Goal: Task Accomplishment & Management: Manage account settings

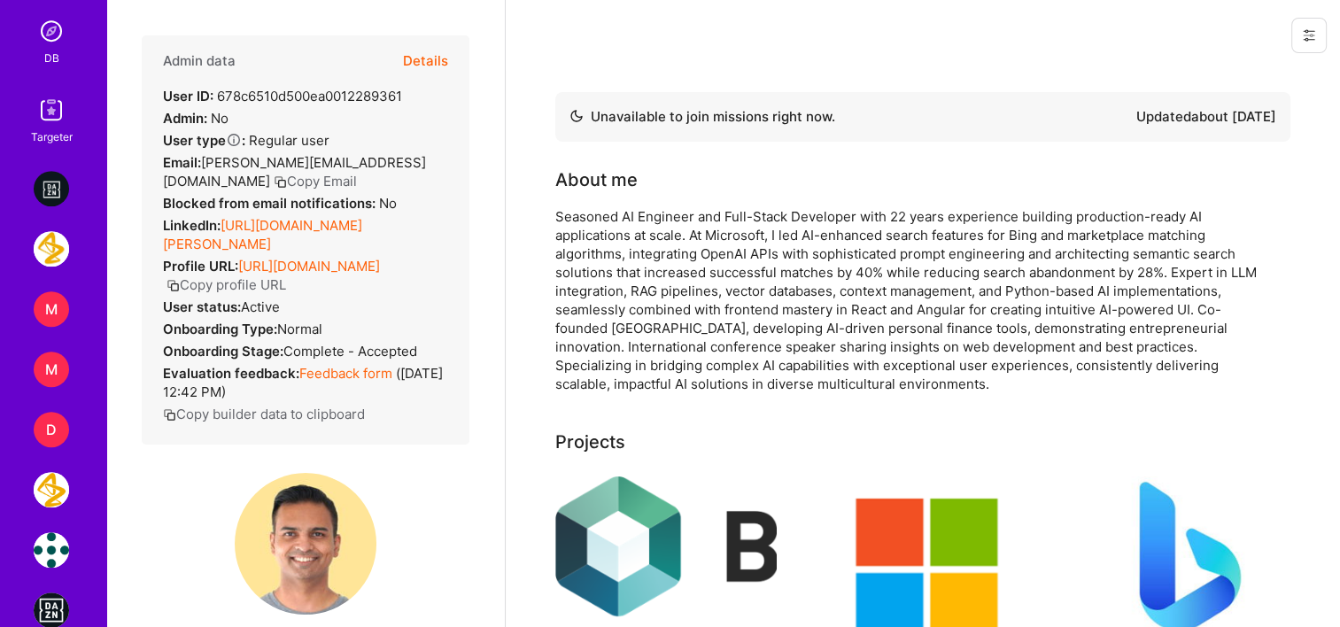
scroll to position [797, 0]
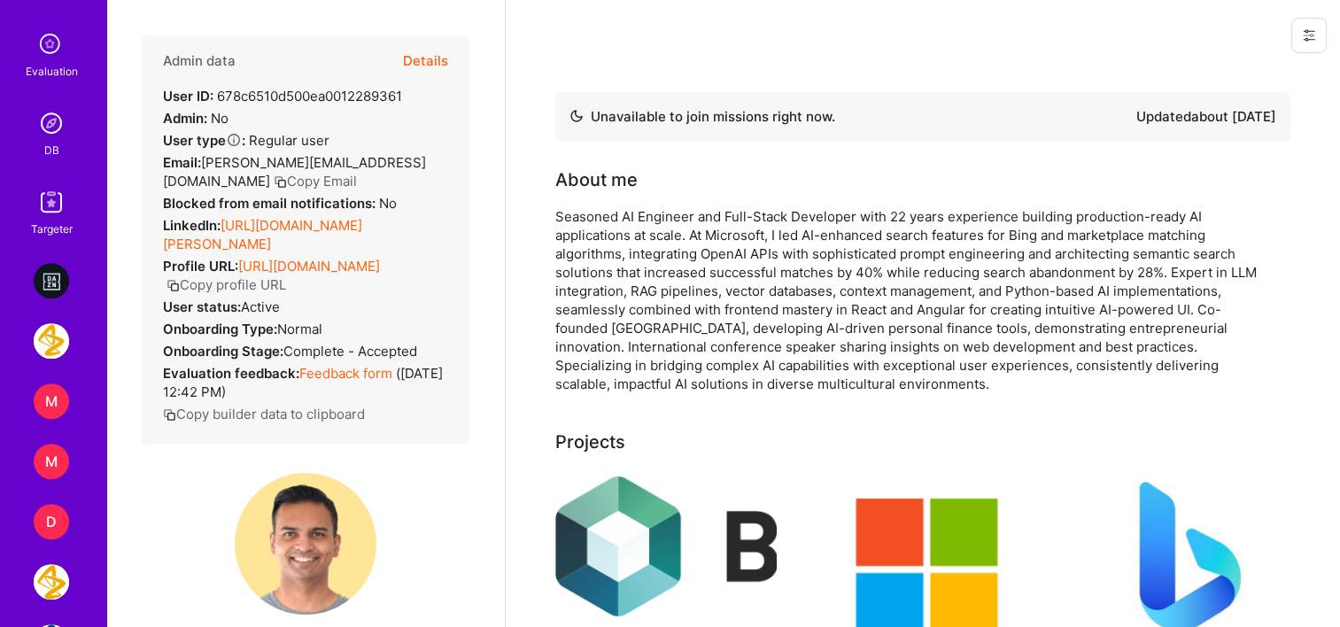
click at [44, 149] on div "DB" at bounding box center [51, 150] width 15 height 19
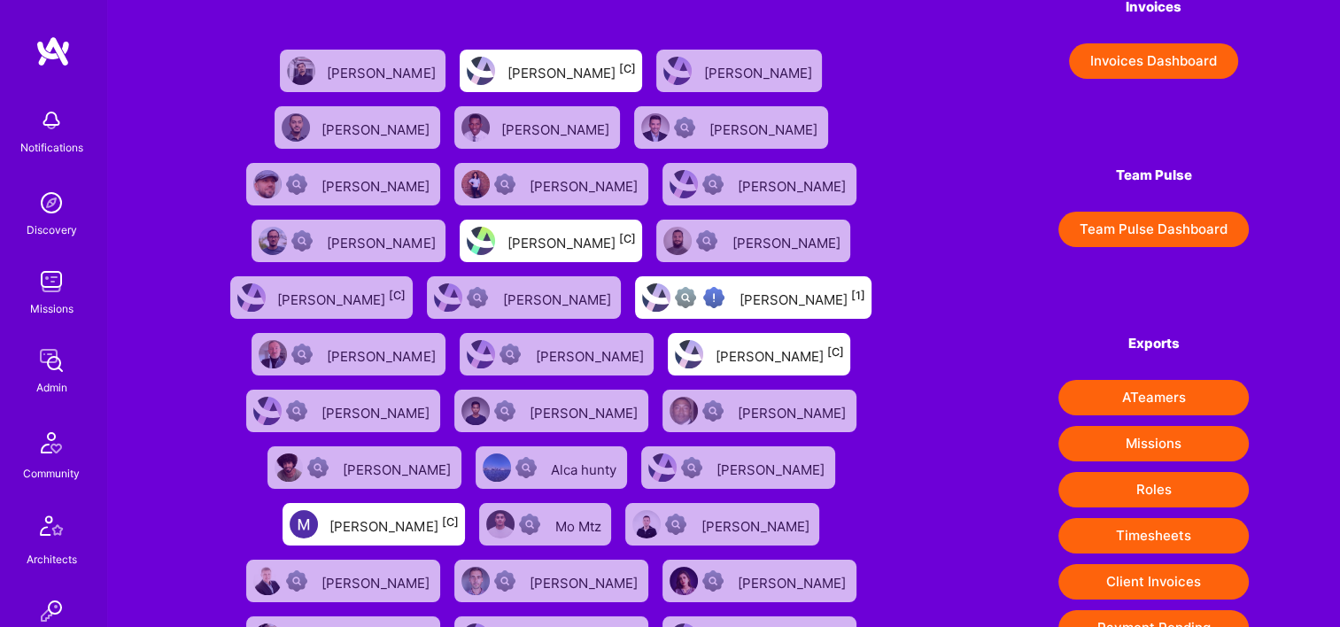
scroll to position [266, 0]
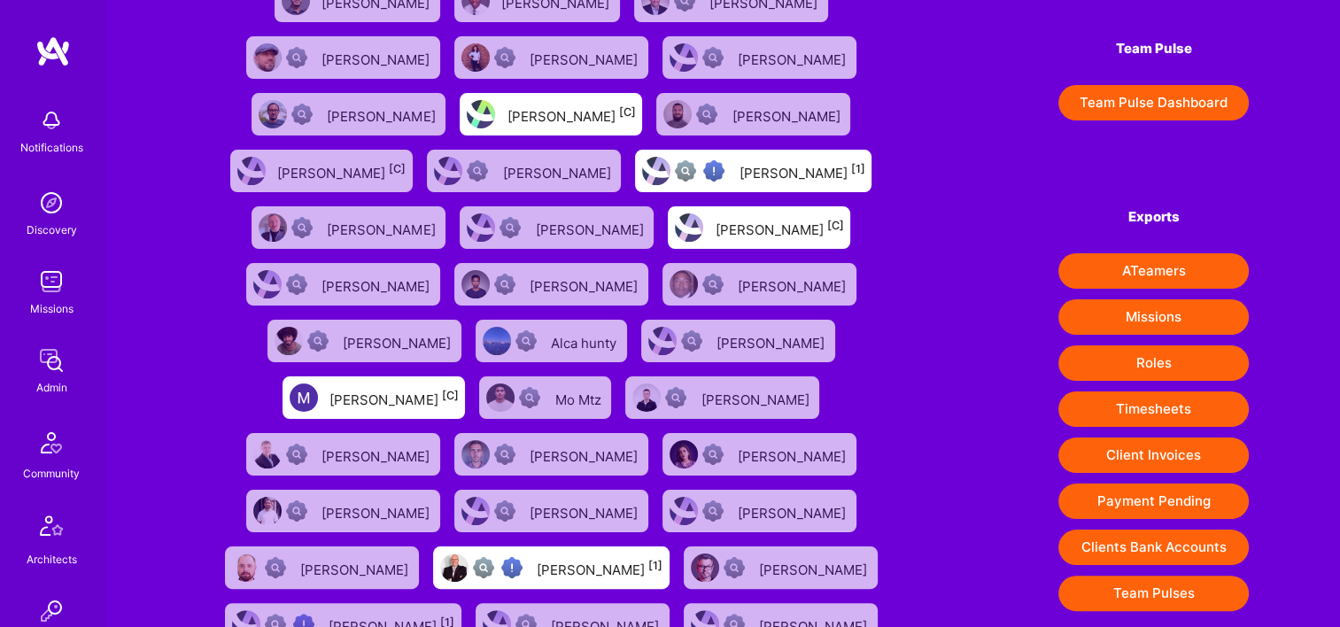
click at [1156, 456] on button "Client Invoices" at bounding box center [1153, 454] width 190 height 35
click at [36, 384] on div "Admin" at bounding box center [51, 387] width 31 height 19
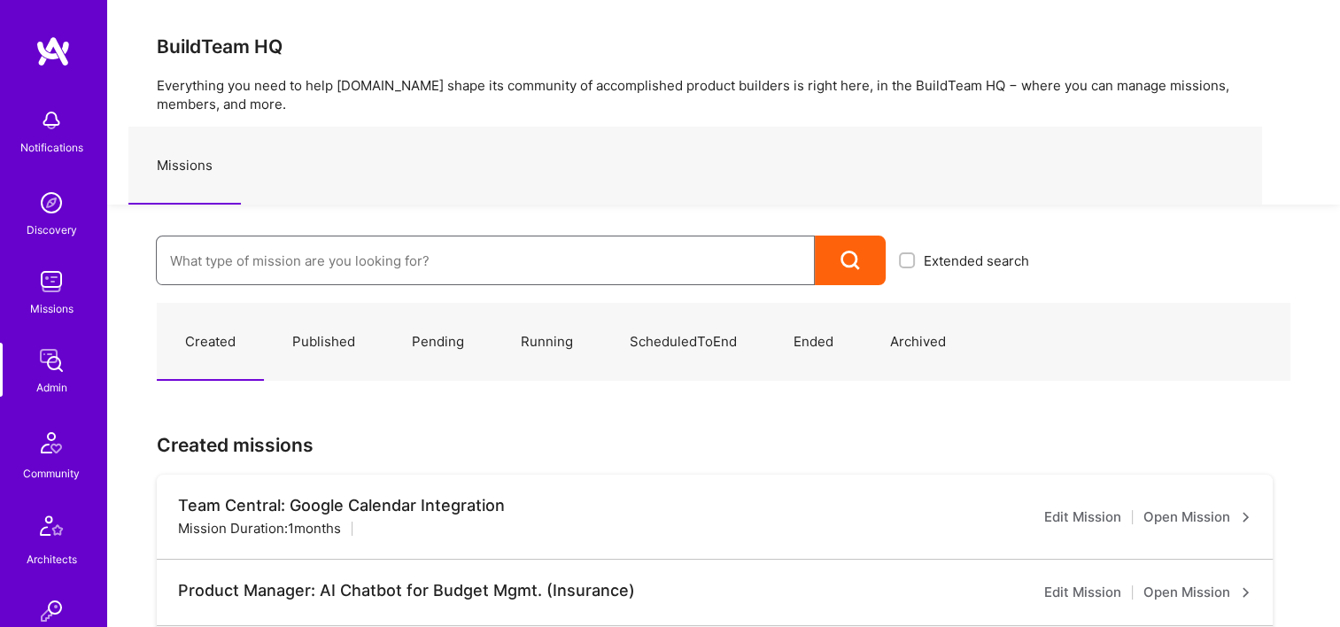
click at [274, 261] on input at bounding box center [485, 260] width 631 height 45
paste input "240Tutoring - Jobs network for teachers"
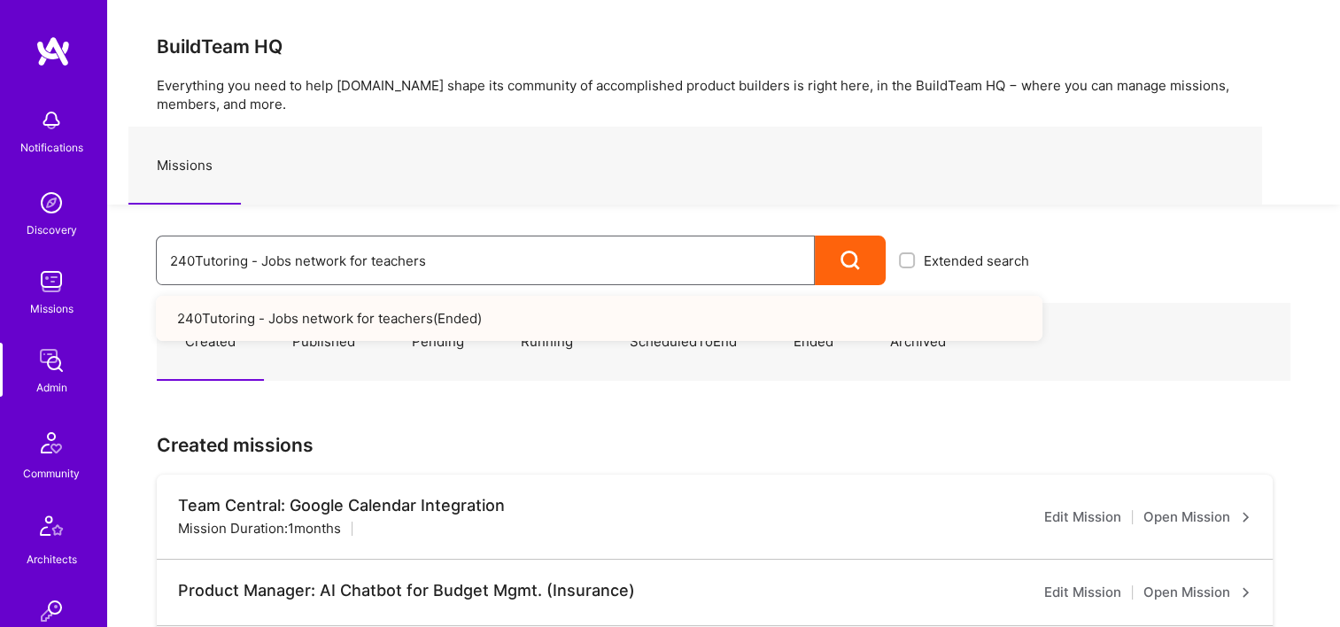
drag, startPoint x: 238, startPoint y: 245, endPoint x: 167, endPoint y: 240, distance: 71.0
click at [170, 240] on input "240Tutoring - Jobs network for teachers" at bounding box center [485, 260] width 631 height 45
paste input "Tutoring: Test Prep LMS Redesign"
drag, startPoint x: 115, startPoint y: 268, endPoint x: 97, endPoint y: 260, distance: 19.4
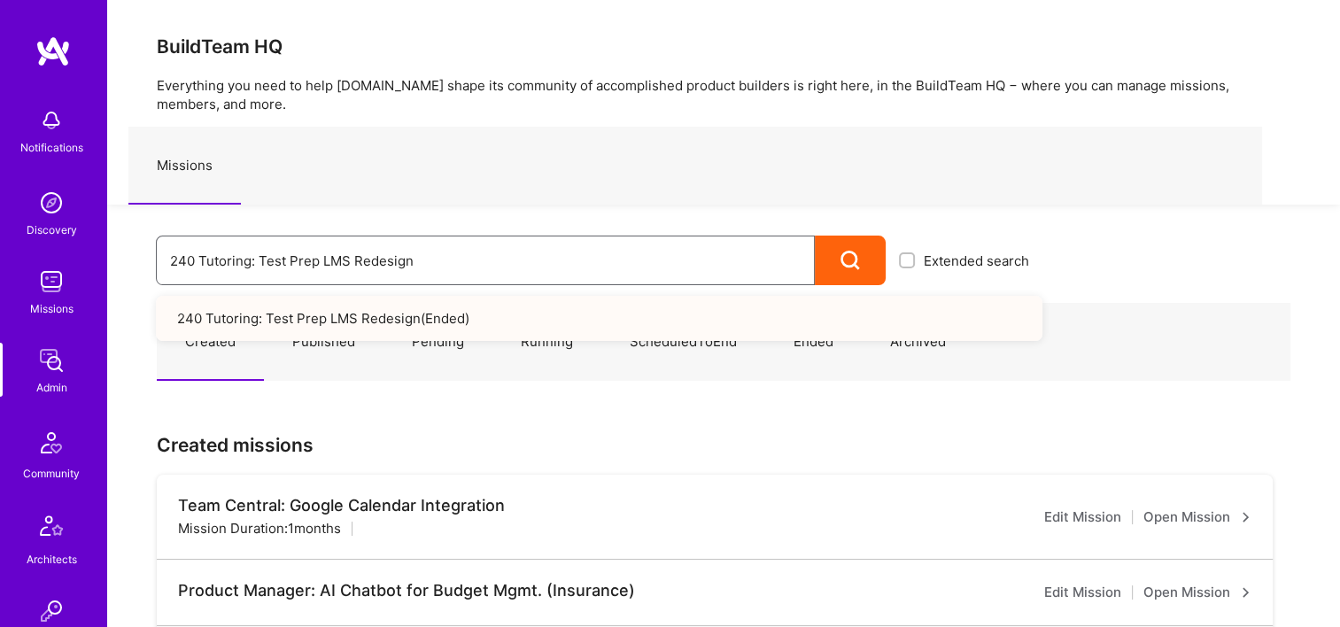
paste input "J: 240 Tutoring - Jobs Section"
drag, startPoint x: 453, startPoint y: 267, endPoint x: 63, endPoint y: 201, distance: 396.0
drag, startPoint x: 230, startPoint y: 232, endPoint x: 479, endPoint y: 206, distance: 250.2
click at [476, 152] on div "Missions" at bounding box center [695, 166] width 1134 height 78
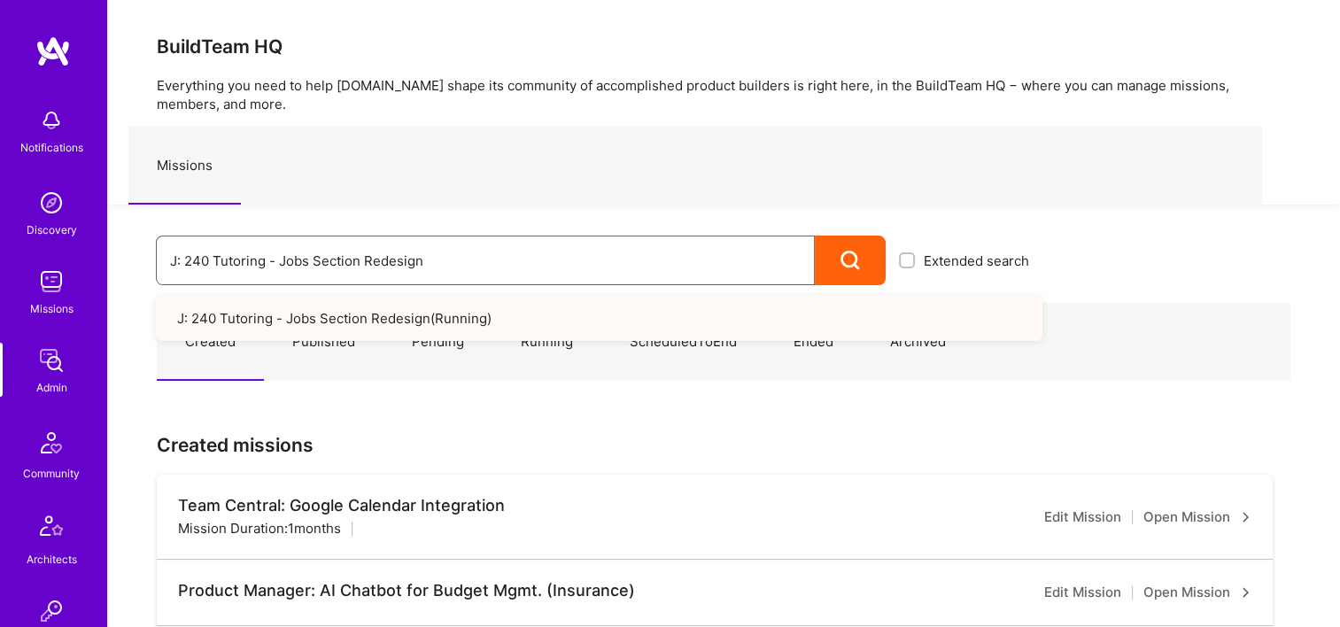
drag, startPoint x: 442, startPoint y: 258, endPoint x: 243, endPoint y: 269, distance: 199.6
click at [117, 264] on div "J: 240 Tutoring - Jobs Section Redesign Extended search J: 240 Tutoring - Jobs …" at bounding box center [574, 245] width 935 height 81
paste input "240 Tutoring: Google Analytics 4 Audit & Setup"
drag, startPoint x: 402, startPoint y: 264, endPoint x: -4, endPoint y: 266, distance: 405.6
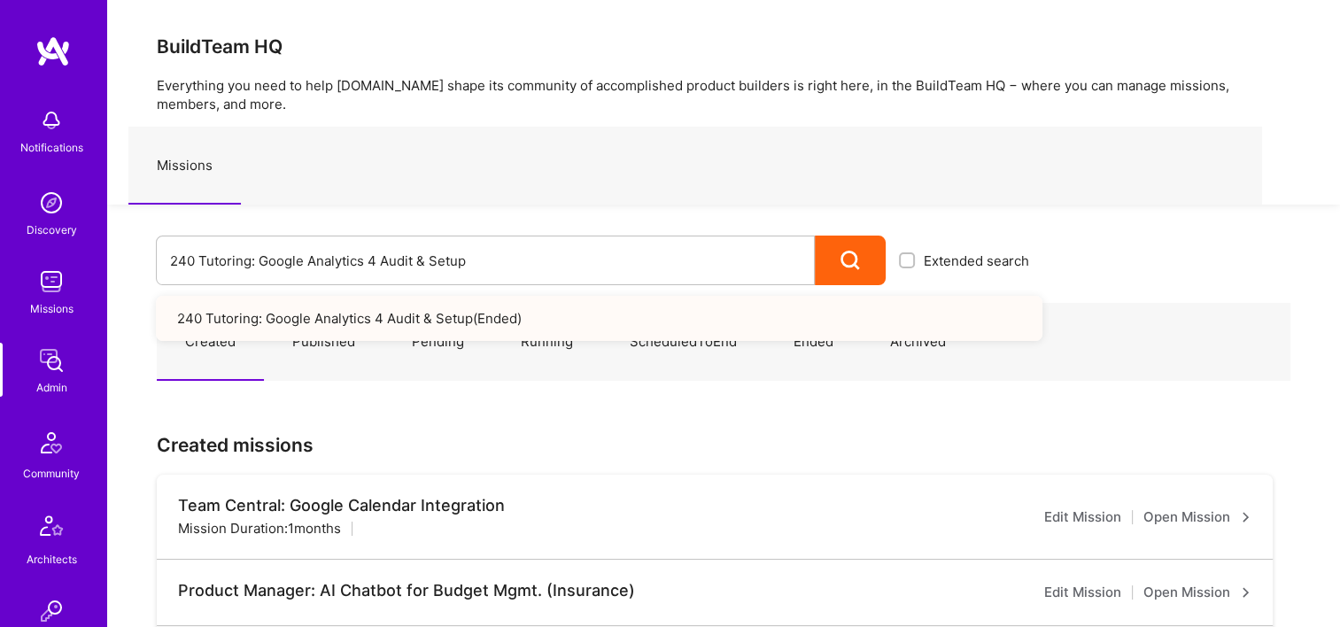
click at [485, 229] on div "240 Tutoring: Google Analytics 4 Audit & Setup Extended search 240 Tutoring: Go…" at bounding box center [574, 245] width 935 height 81
drag, startPoint x: 484, startPoint y: 262, endPoint x: 102, endPoint y: 266, distance: 381.7
paste input "Certification: Zoho Developer"
type input "240 Certification: Zoho Developer"
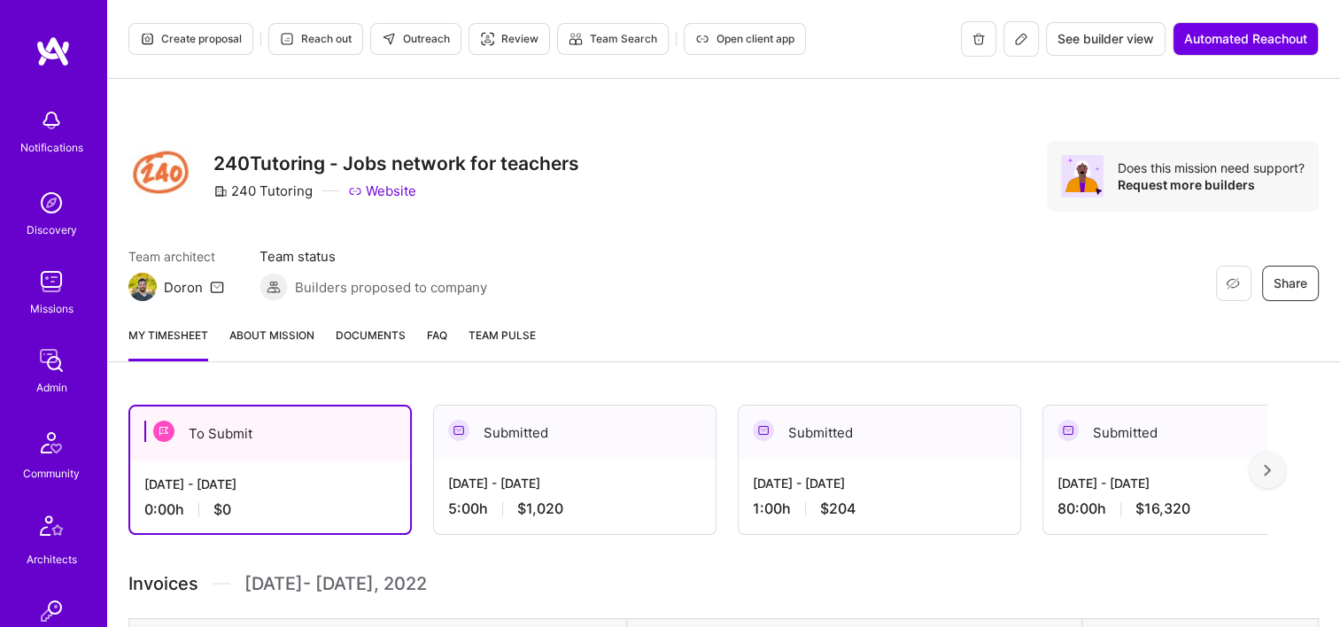
click at [347, 333] on span "Documents" at bounding box center [371, 335] width 70 height 19
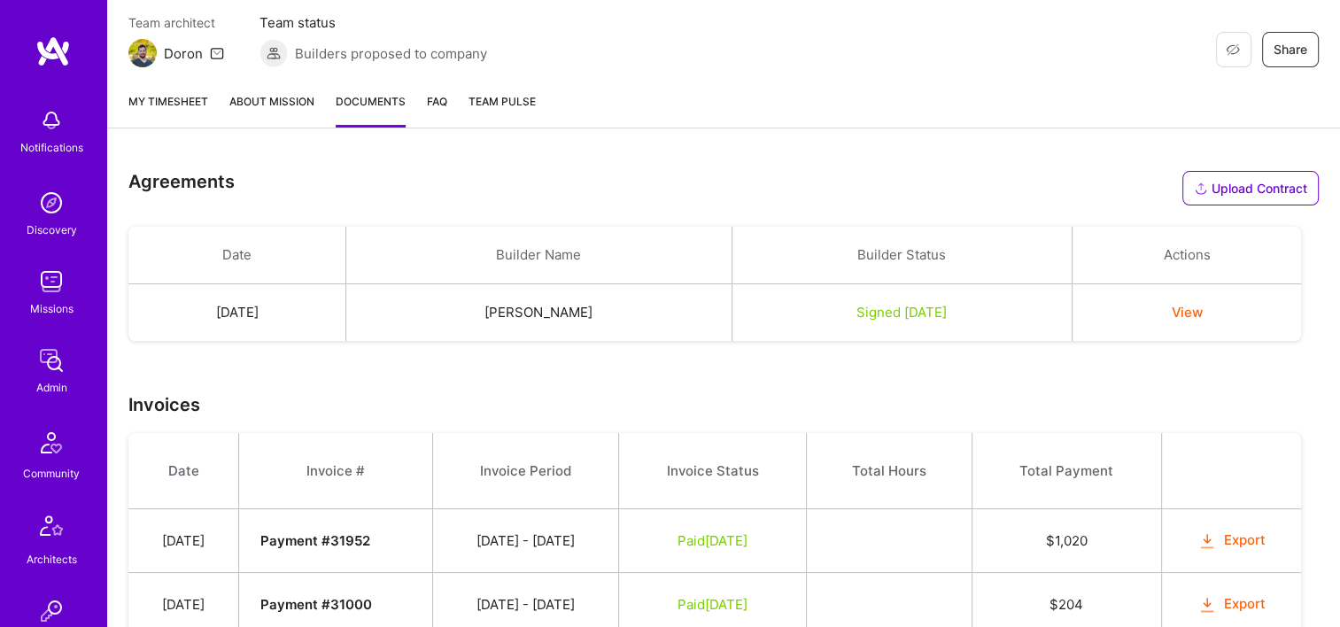
scroll to position [363, 0]
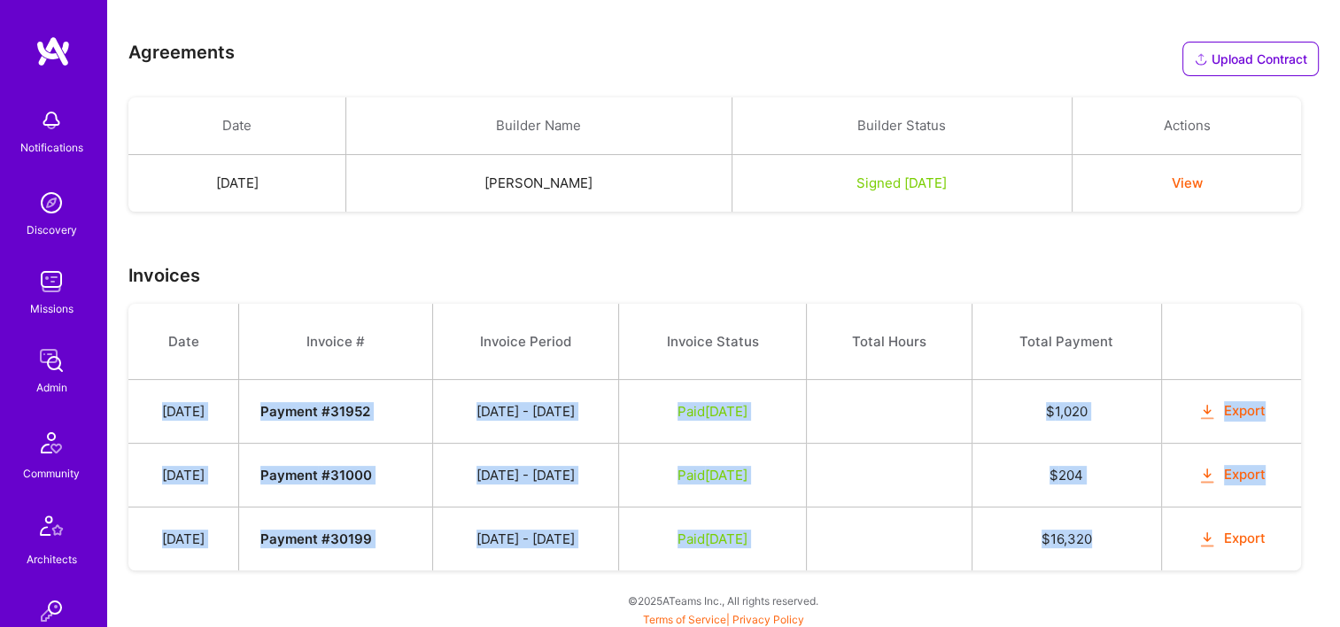
drag, startPoint x: 163, startPoint y: 406, endPoint x: 1143, endPoint y: 545, distance: 990.2
click at [1143, 545] on tbody "Date Invoice # Invoice Period Invoice Status Total Hours Total Payment Oct 18, …" at bounding box center [714, 437] width 1173 height 267
copy tbody "Oct 18, 2022 Payment # 31952 10/01 - 10/15/2022 Paid Oct 25, 2022 $ 1,020 Expor…"
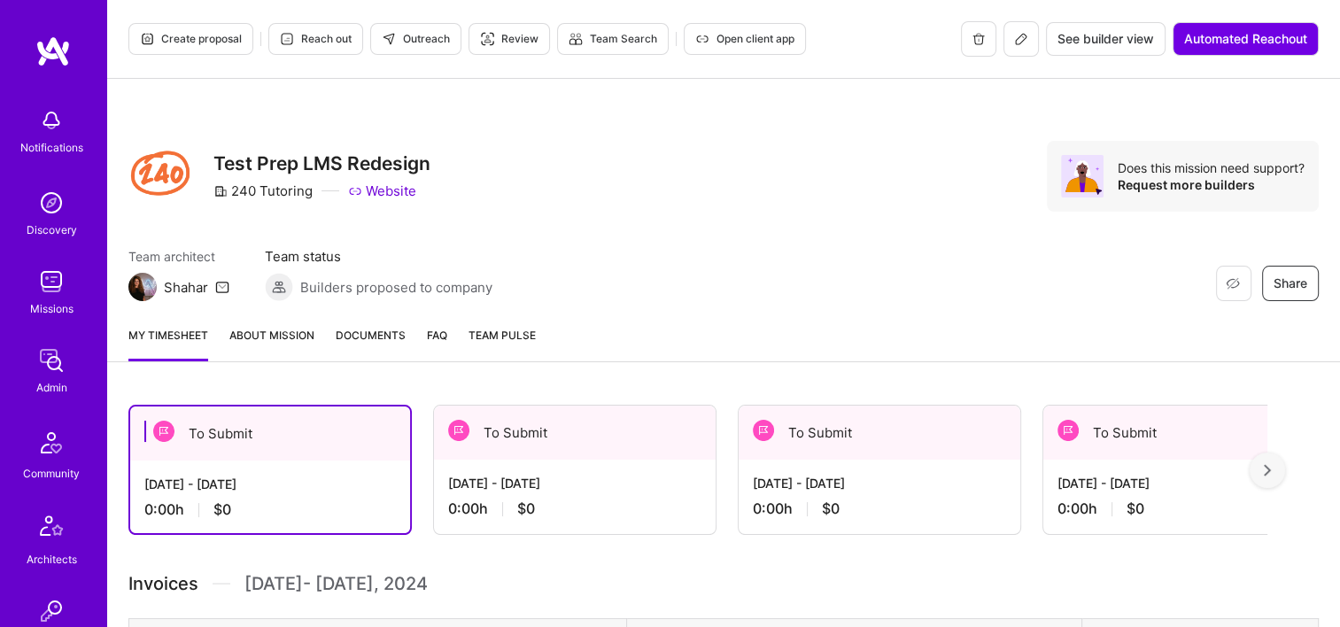
click at [362, 326] on span "Documents" at bounding box center [371, 335] width 70 height 19
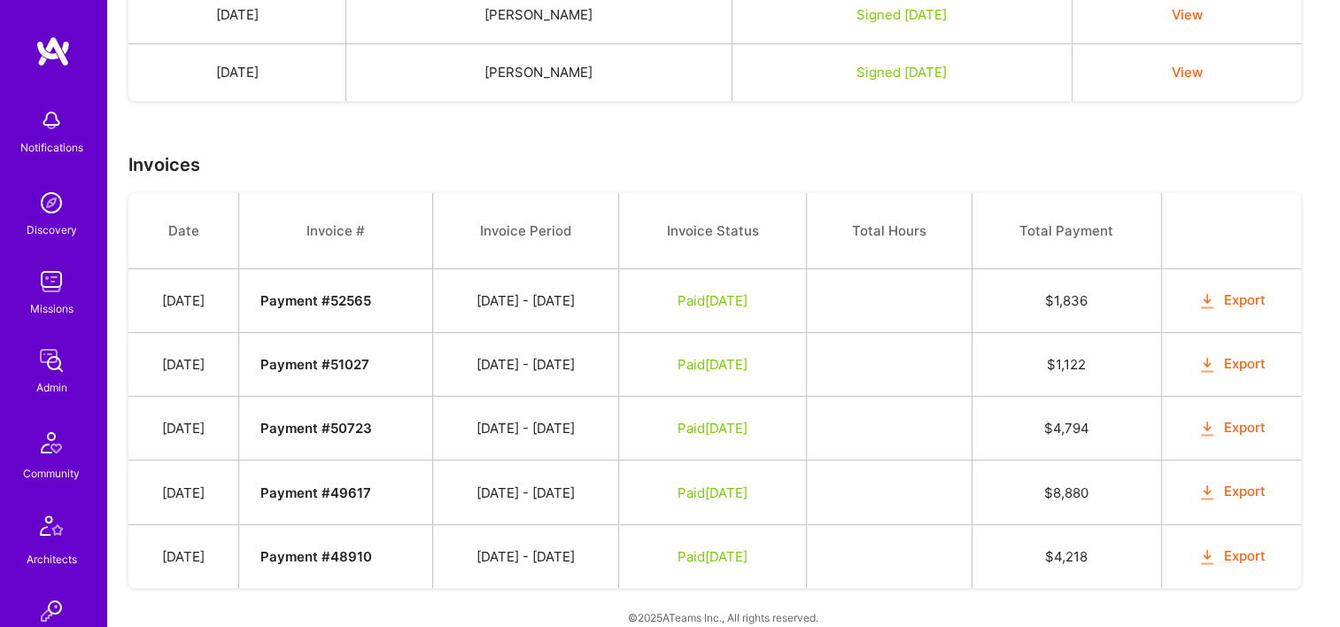
scroll to position [546, 0]
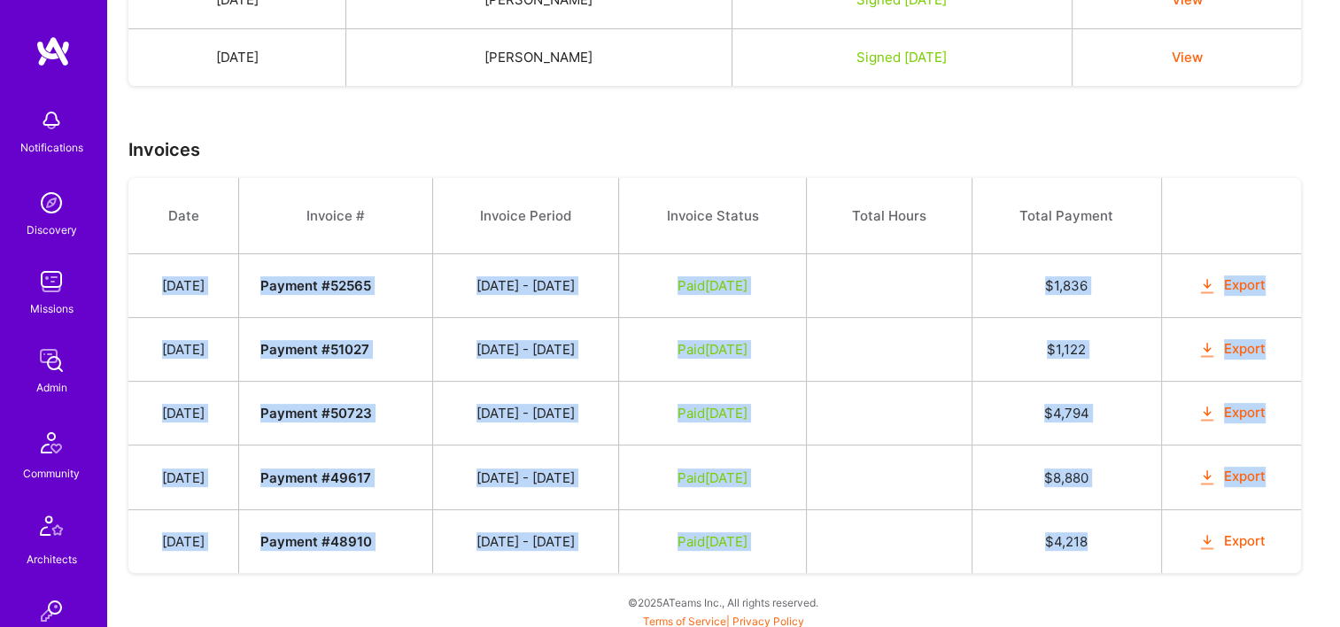
drag, startPoint x: 162, startPoint y: 280, endPoint x: 1116, endPoint y: 530, distance: 985.9
click at [1116, 530] on tbody "Date Invoice # Invoice Period Invoice Status Total Hours Total Payment Jan 16, …" at bounding box center [714, 375] width 1173 height 395
copy tbody "Jan 16, 2024 Payment # 52565 01/01 - 01/15/2024 Paid Jan 25, 2024 $ 1,836 Expor…"
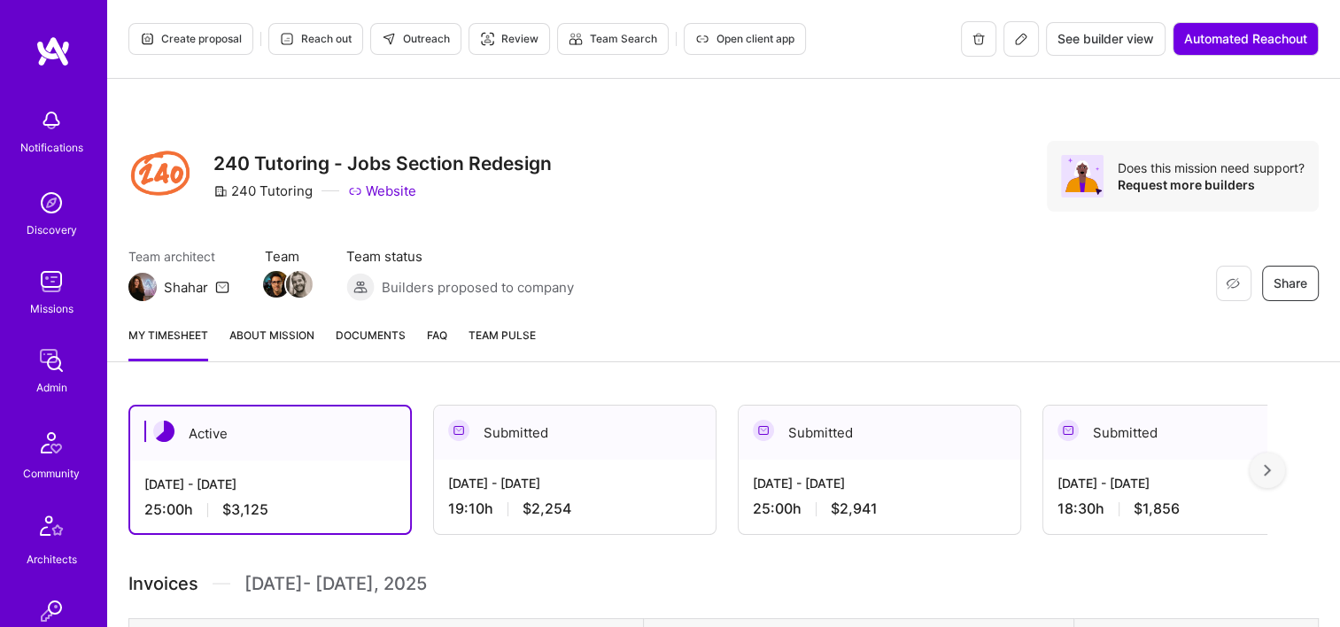
click at [351, 337] on span "Documents" at bounding box center [371, 335] width 70 height 19
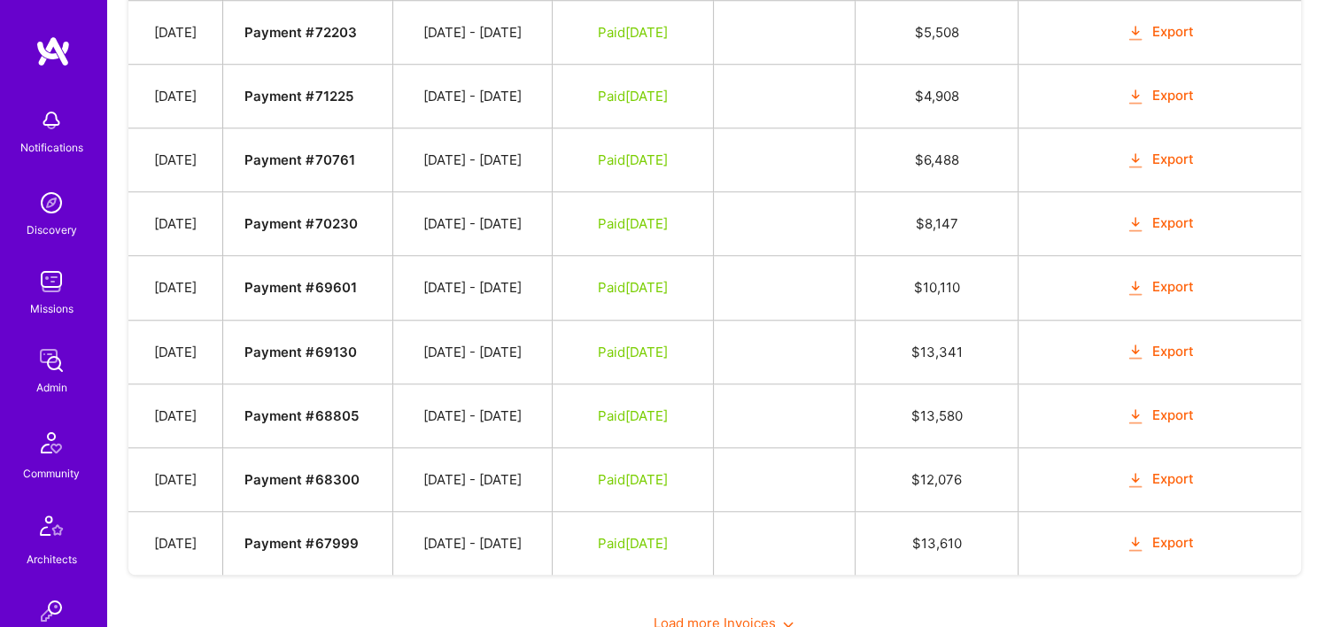
scroll to position [1612, 0]
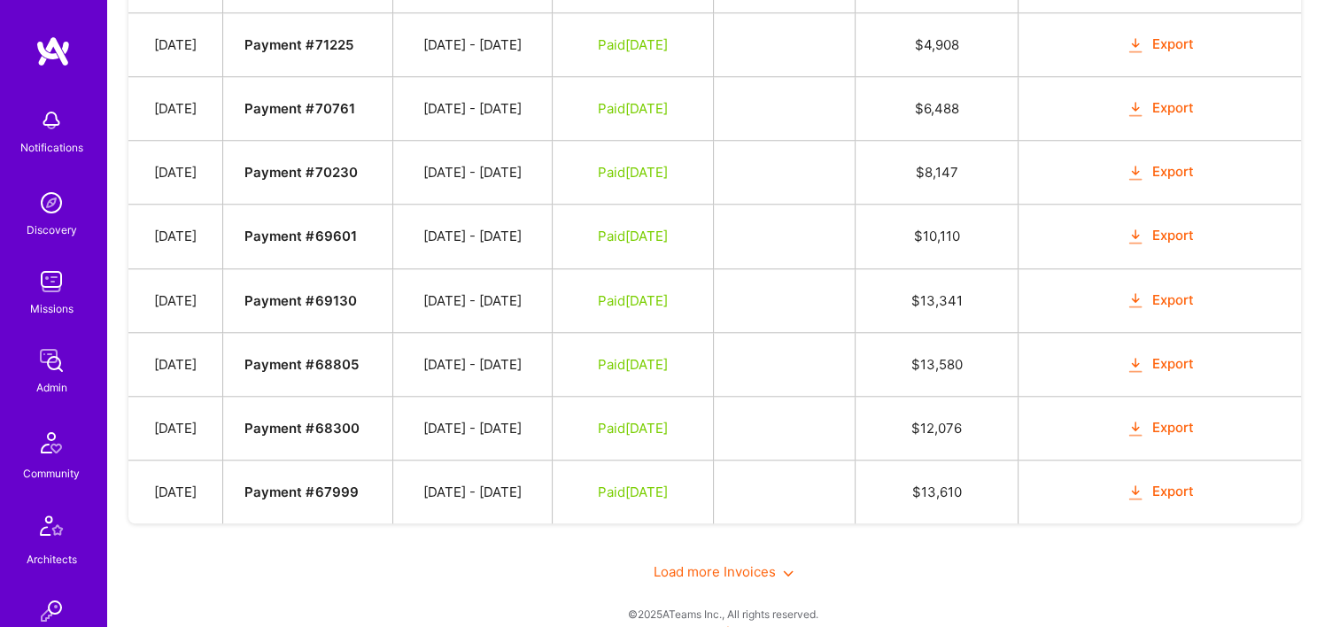
click at [740, 563] on span "Load more Invoices" at bounding box center [724, 571] width 140 height 17
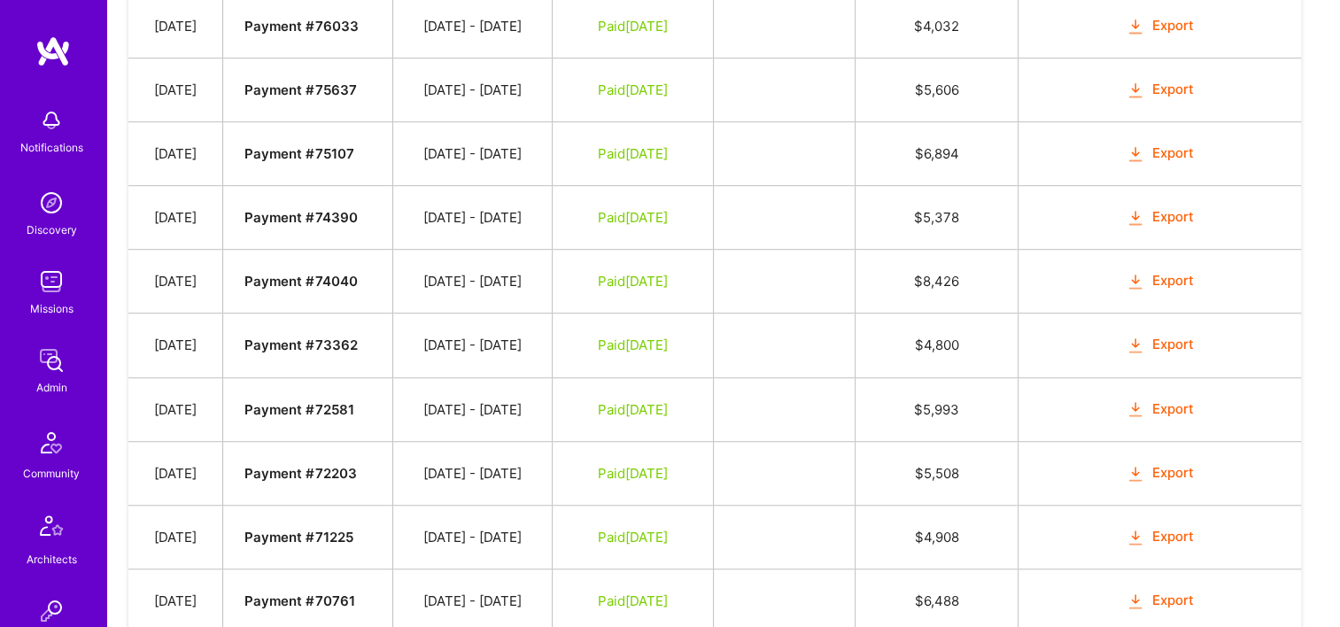
scroll to position [588, 0]
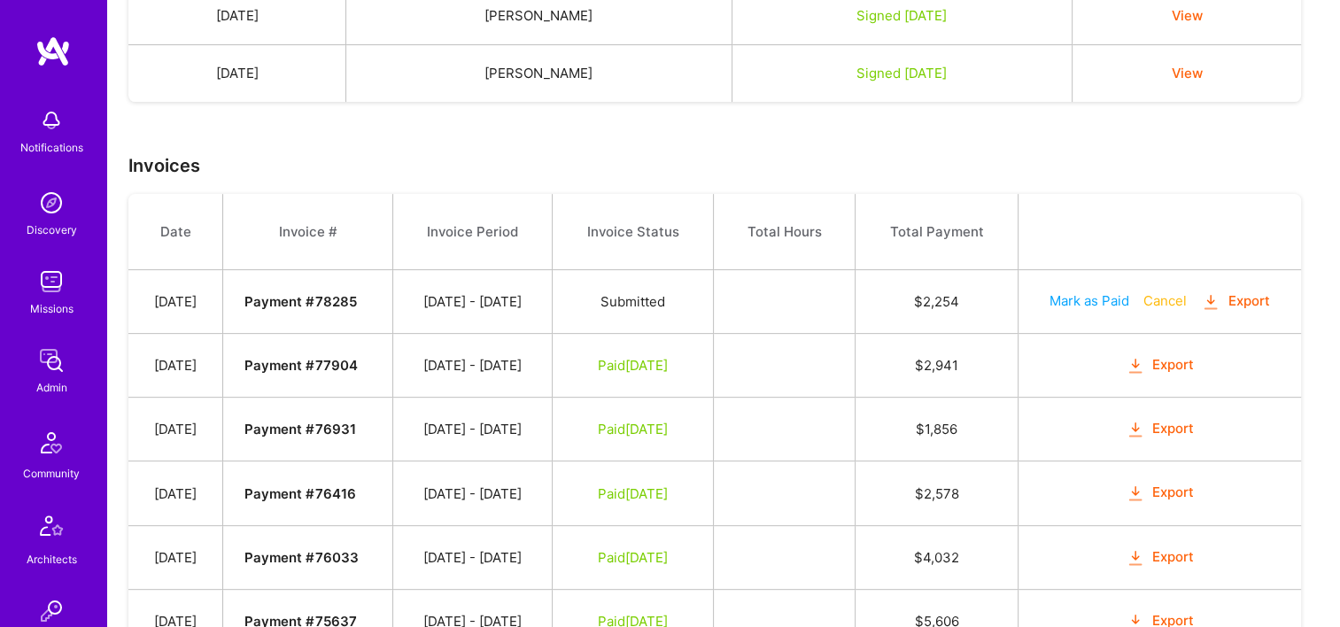
click at [153, 294] on td "[DATE]" at bounding box center [175, 302] width 95 height 64
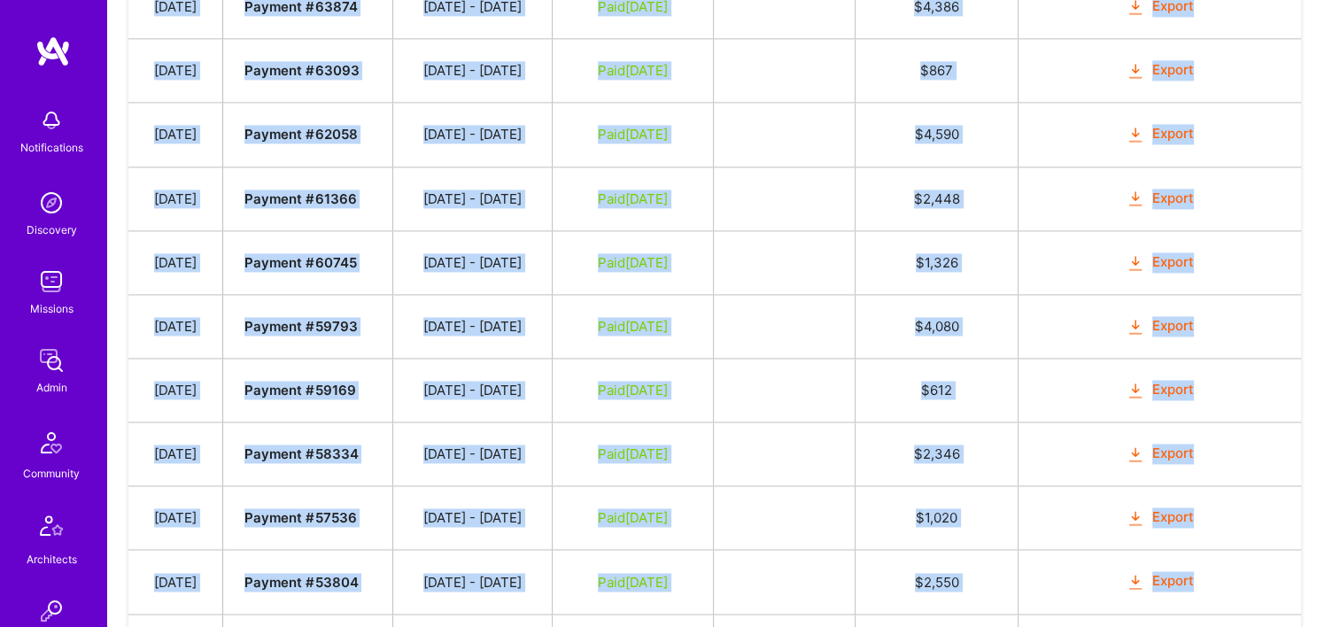
scroll to position [2587, 0]
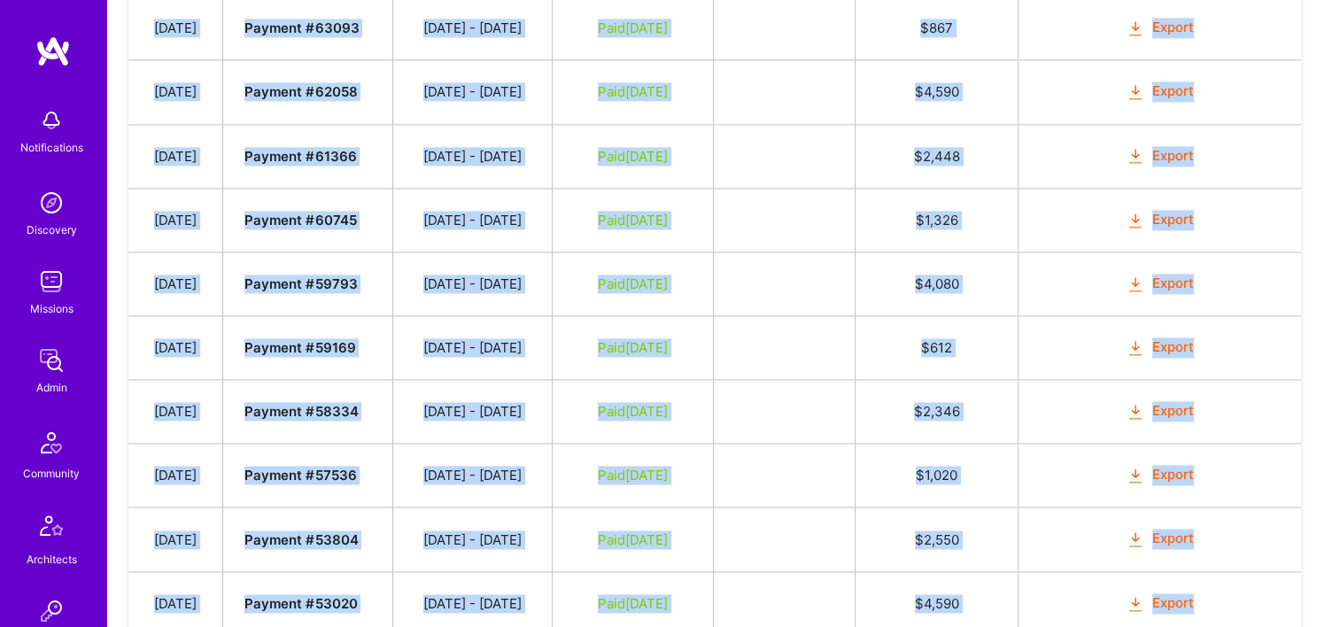
drag, startPoint x: 159, startPoint y: 298, endPoint x: 1226, endPoint y: 574, distance: 1102.3
copy tbody "Oct 4, 2025 Payment # 78285 09/16 - 09/30/2025 Submitted $ 2,254 Mark as Paid C…"
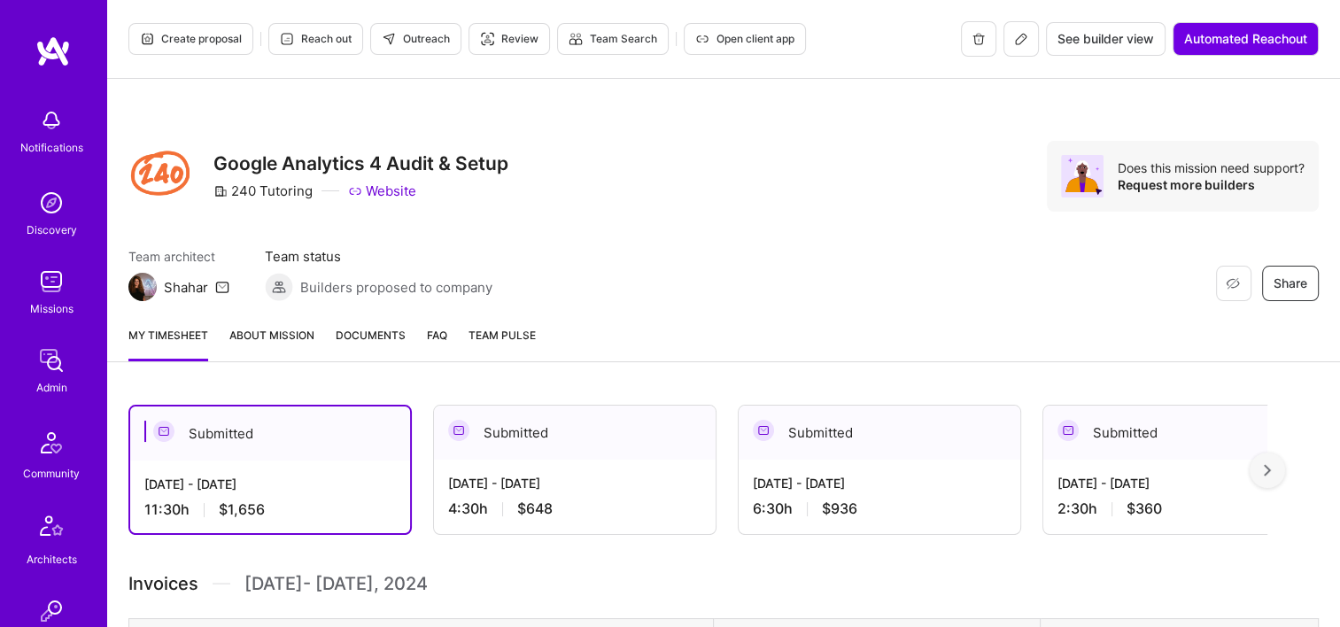
click at [363, 337] on span "Documents" at bounding box center [371, 335] width 70 height 19
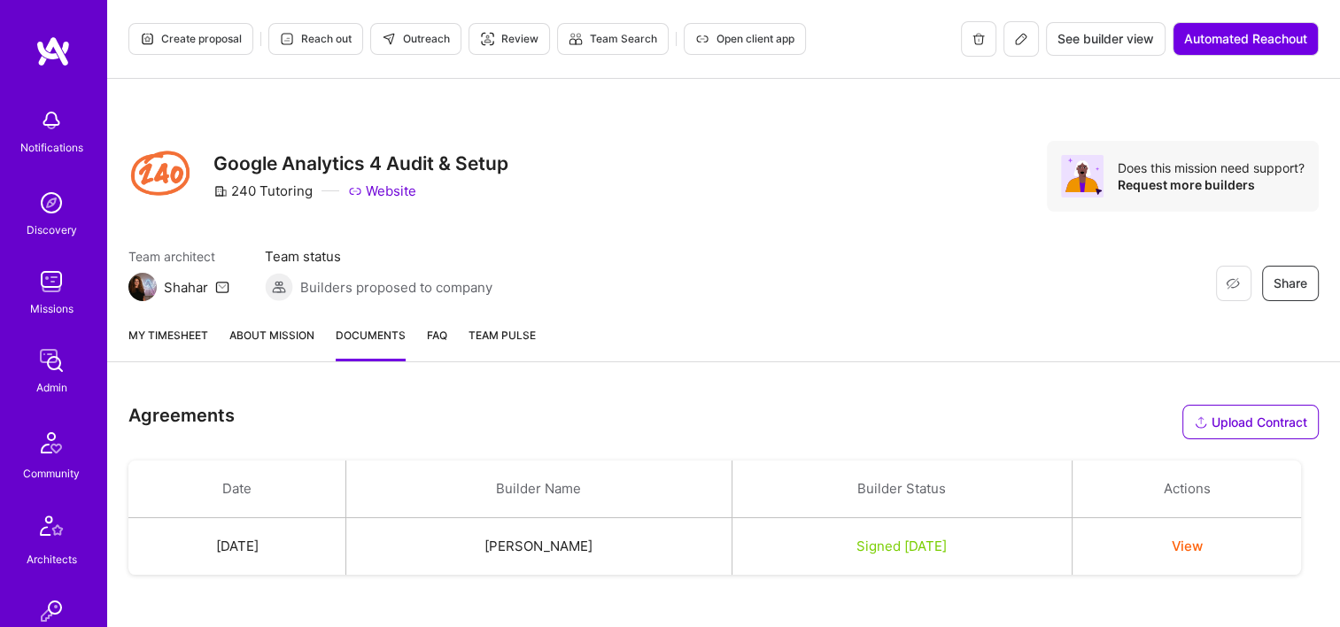
scroll to position [426, 0]
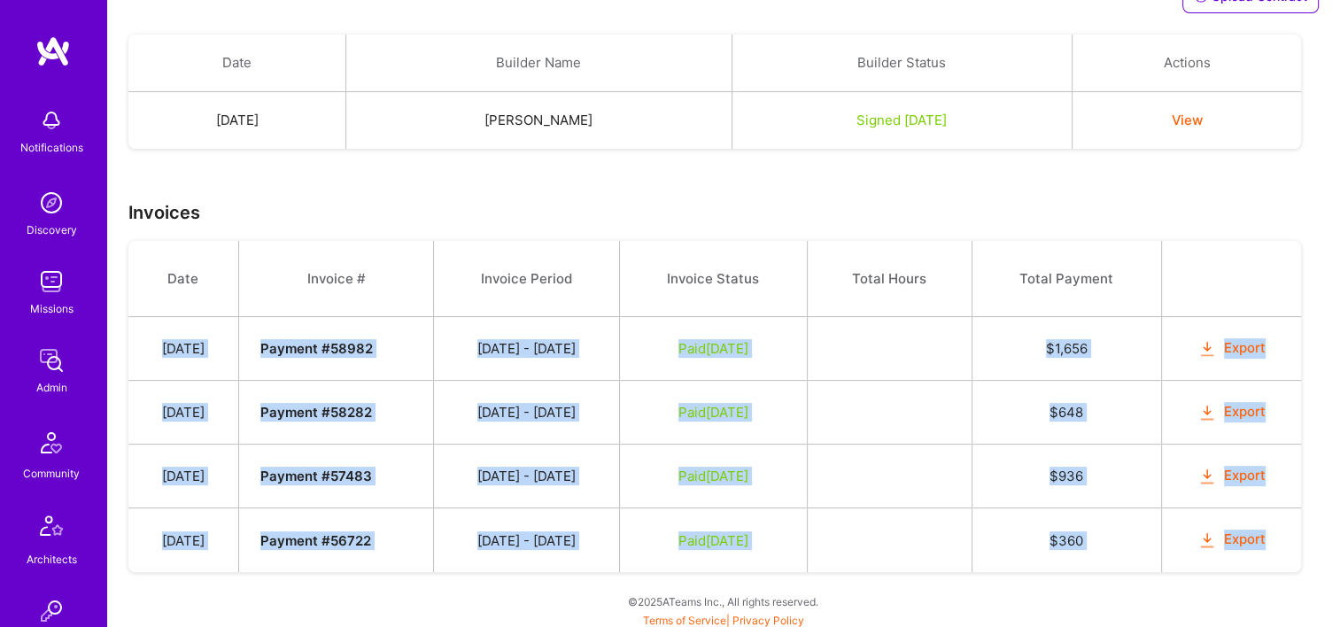
drag, startPoint x: 166, startPoint y: 343, endPoint x: 1207, endPoint y: 563, distance: 1064.6
click at [1207, 563] on tbody "Date Invoice # Invoice Period Invoice Status Total Hours Total Payment Jun 3, 2…" at bounding box center [714, 406] width 1173 height 331
copy tbody "Jun 3, 2024 Payment # 58982 05/16 - 05/31/2024 Paid Jun 11, 2024 $ 1,656 Export…"
drag, startPoint x: 772, startPoint y: 186, endPoint x: 762, endPoint y: 178, distance: 12.6
click at [772, 186] on div "Agreements Upload Contract Drop a file here Choose a file Cancel Remove Date Bu…" at bounding box center [723, 294] width 1233 height 675
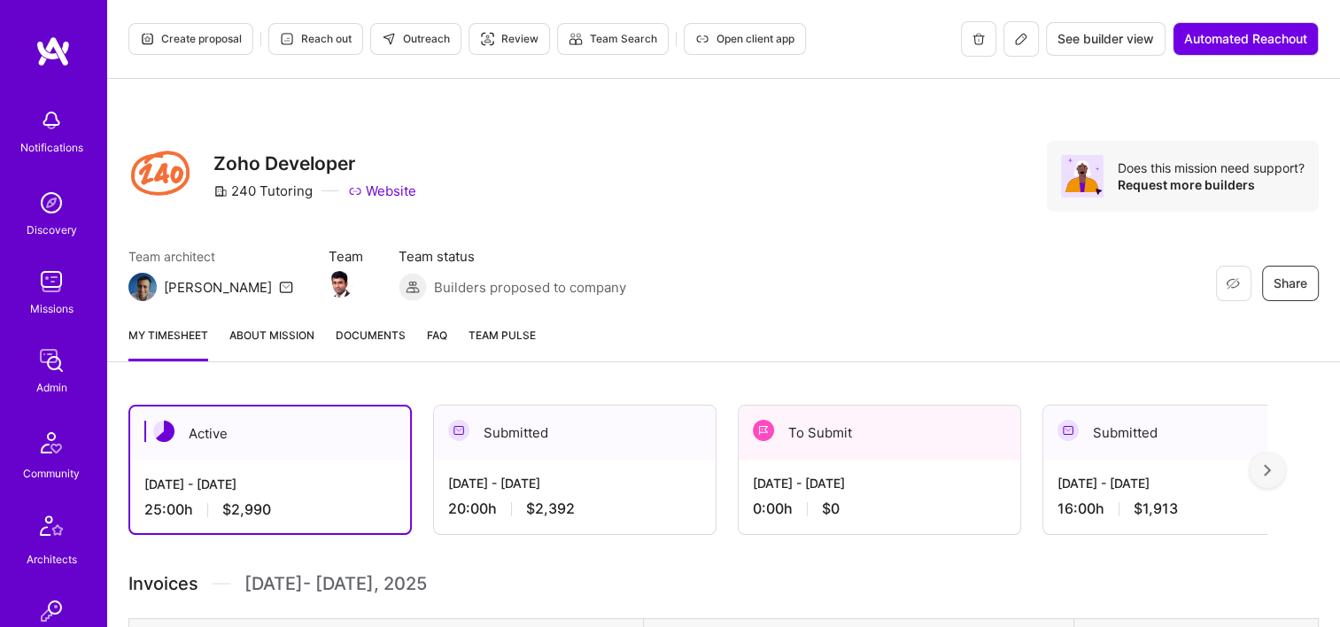
click at [358, 344] on link "Documents" at bounding box center [371, 343] width 70 height 35
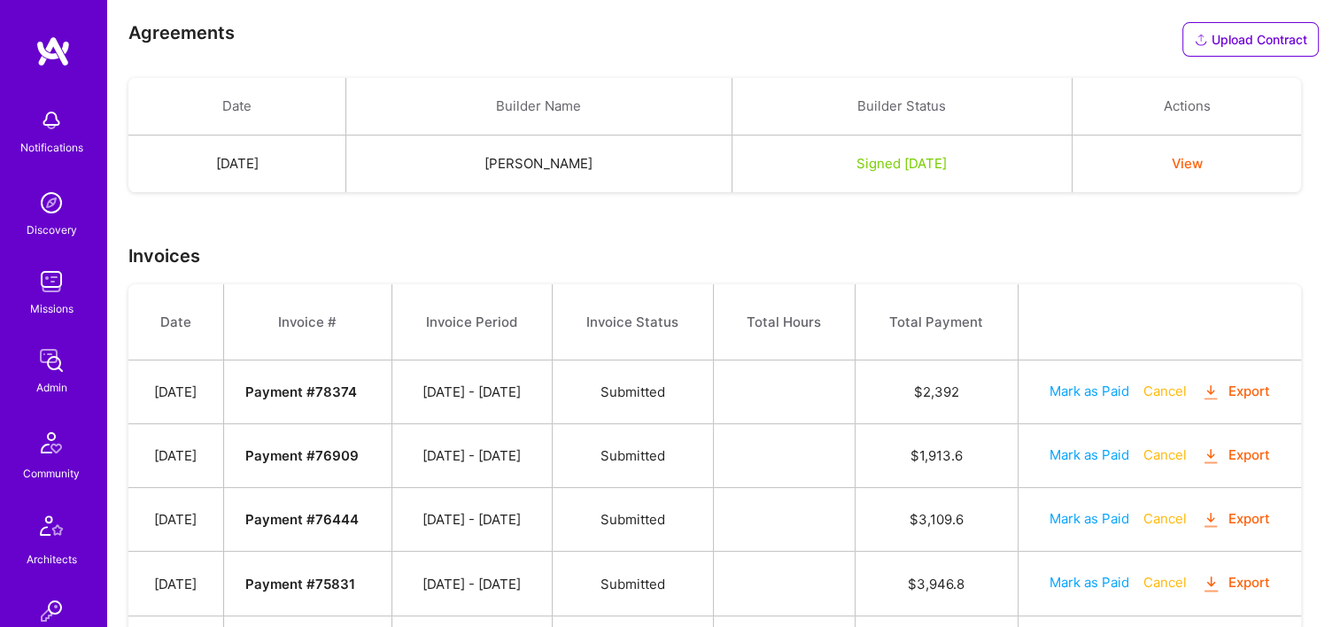
scroll to position [616, 0]
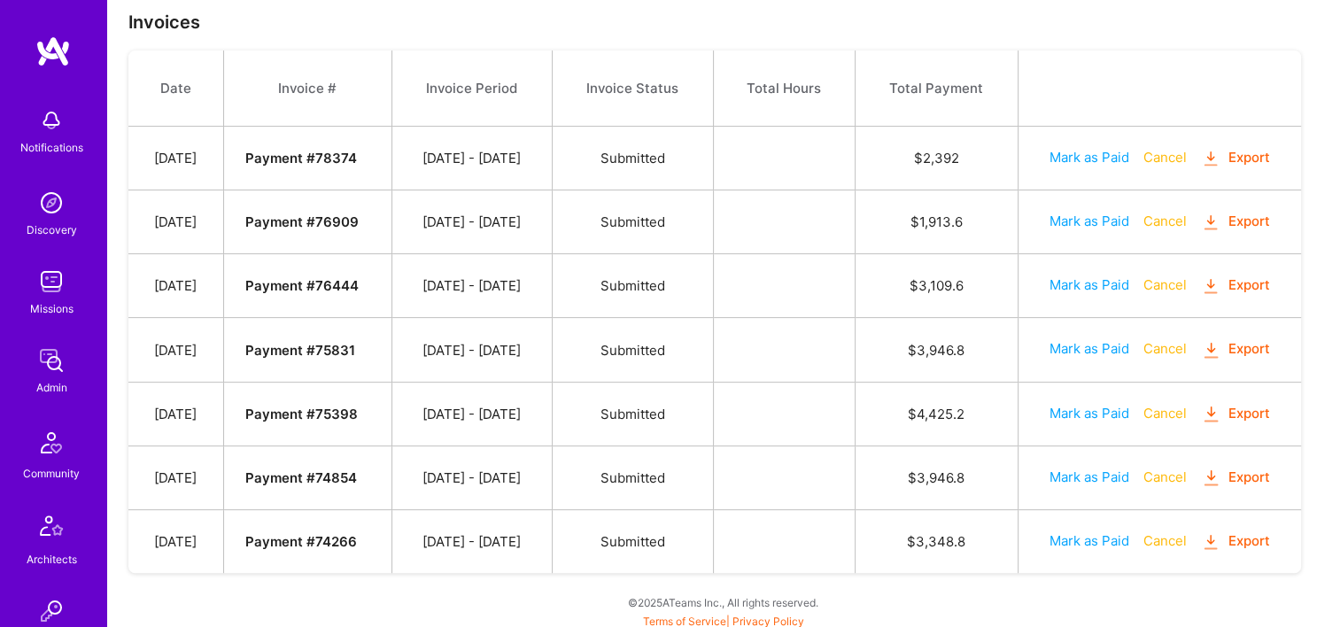
click at [159, 150] on td "[DATE]" at bounding box center [175, 159] width 95 height 64
click at [159, 151] on td "[DATE]" at bounding box center [175, 159] width 95 height 64
drag, startPoint x: 159, startPoint y: 151, endPoint x: 166, endPoint y: 185, distance: 35.4
click at [166, 188] on tbody "Date Invoice # Invoice Period Invoice Status Total Hours Total Payment [DATE] P…" at bounding box center [714, 311] width 1173 height 523
click at [158, 155] on td "[DATE]" at bounding box center [175, 159] width 95 height 64
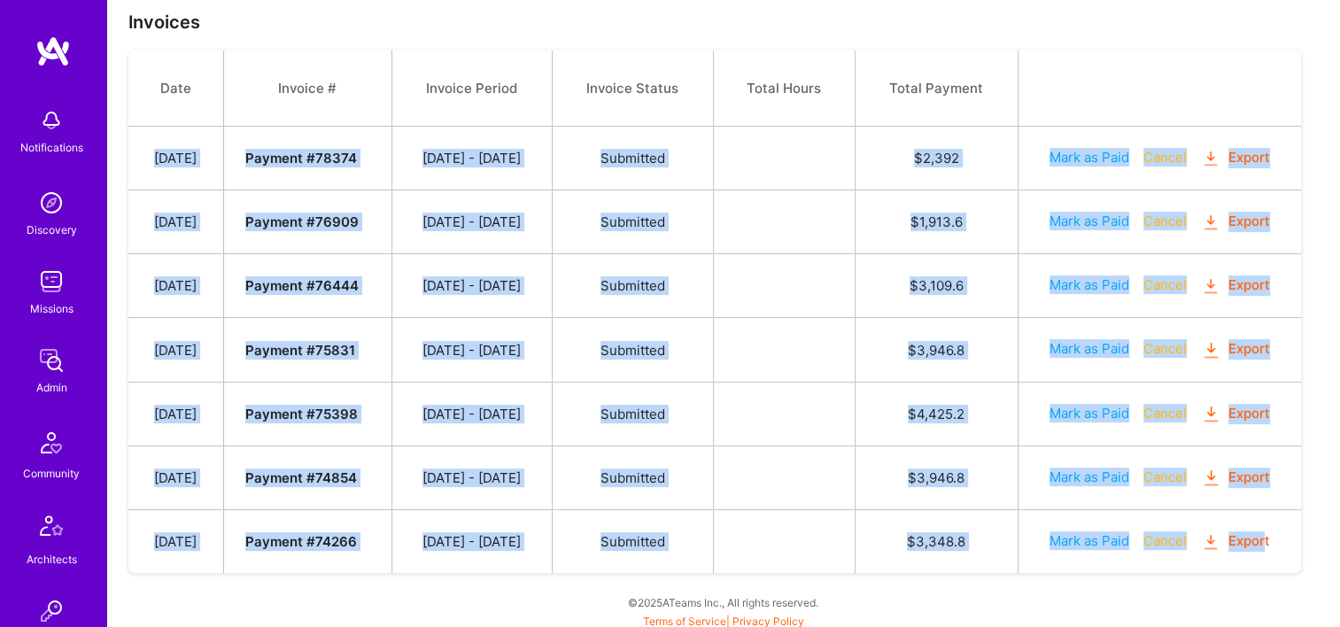
drag, startPoint x: 159, startPoint y: 156, endPoint x: 1269, endPoint y: 544, distance: 1176.3
click at [1269, 544] on tbody "Date Invoice # Invoice Period Invoice Status Total Hours Total Payment [DATE] P…" at bounding box center [714, 311] width 1173 height 523
copy tbody "[DATE] Payment # 78374 [DATE] - [DATE] Submitted $ 2,392 Mark as Paid Cancel Ex…"
click at [552, 358] on td "[DATE] - [DATE]" at bounding box center [471, 350] width 160 height 64
click at [819, 364] on td at bounding box center [784, 350] width 142 height 64
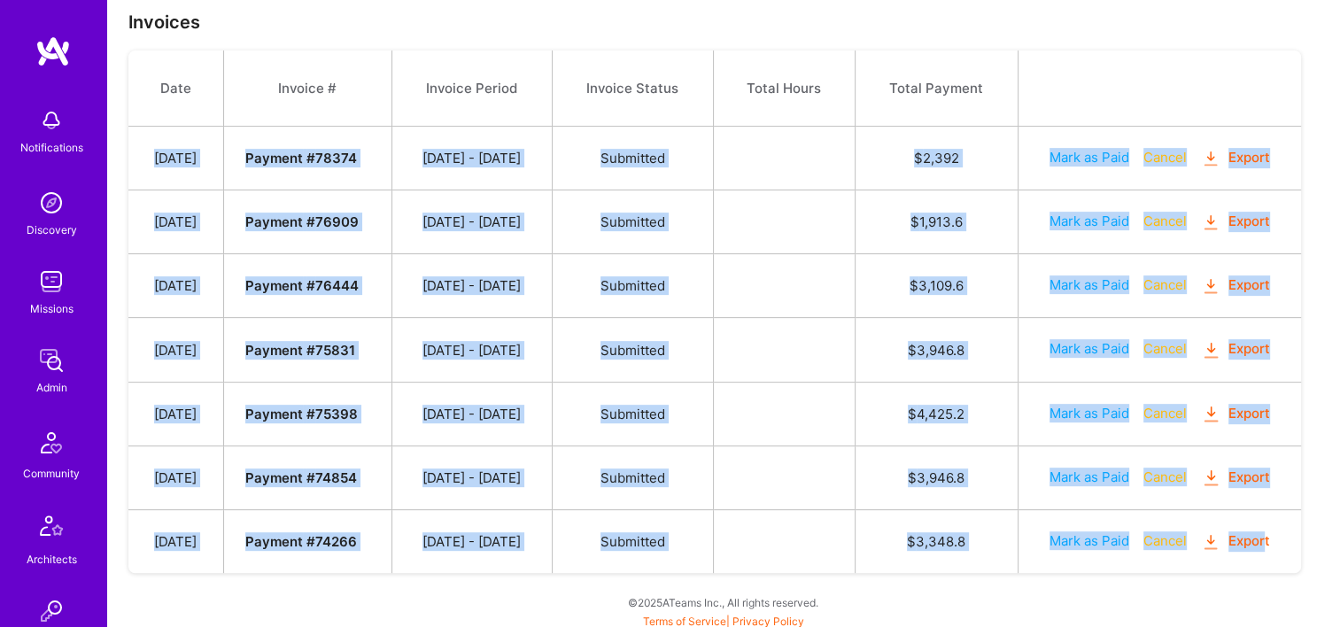
click at [831, 366] on td at bounding box center [784, 350] width 142 height 64
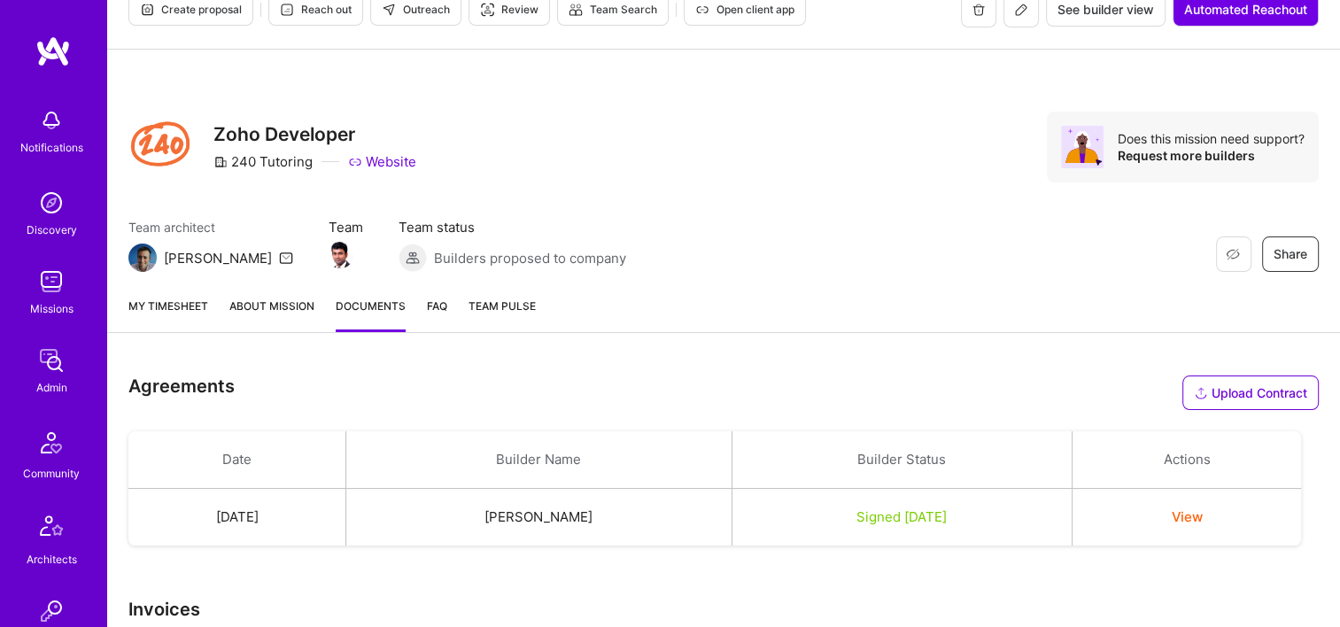
scroll to position [0, 0]
